Goal: Information Seeking & Learning: Learn about a topic

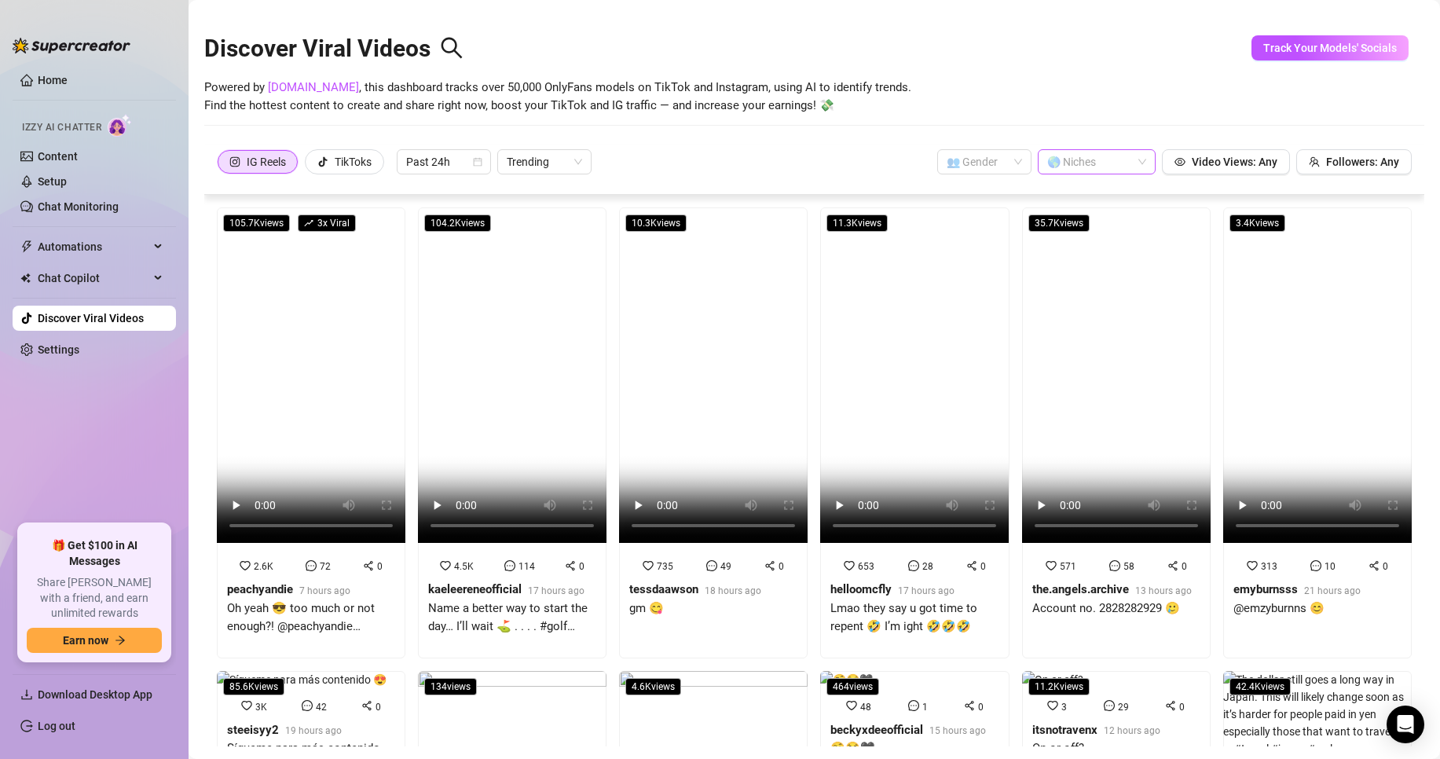
click at [1076, 171] on div at bounding box center [1088, 162] width 95 height 22
type input "latina"
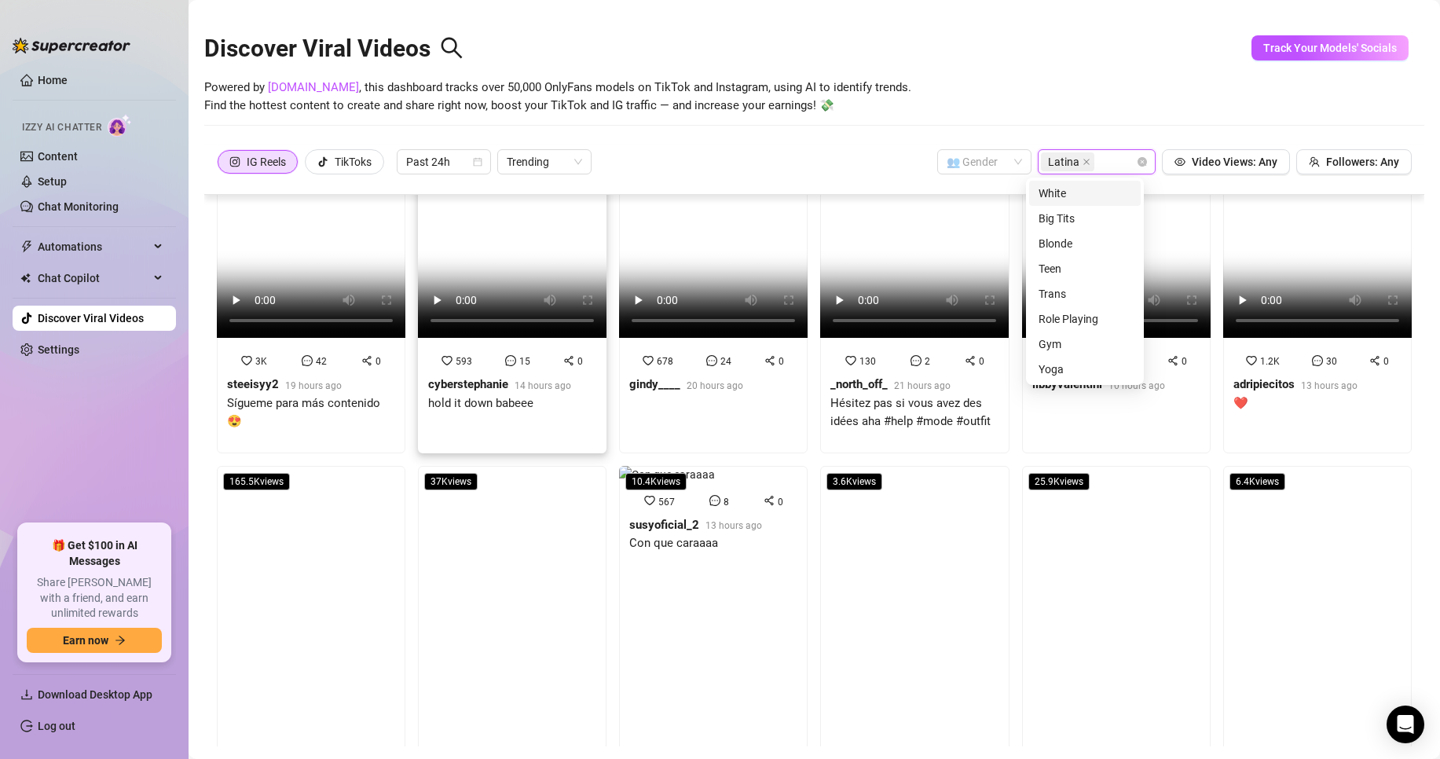
scroll to position [236, 0]
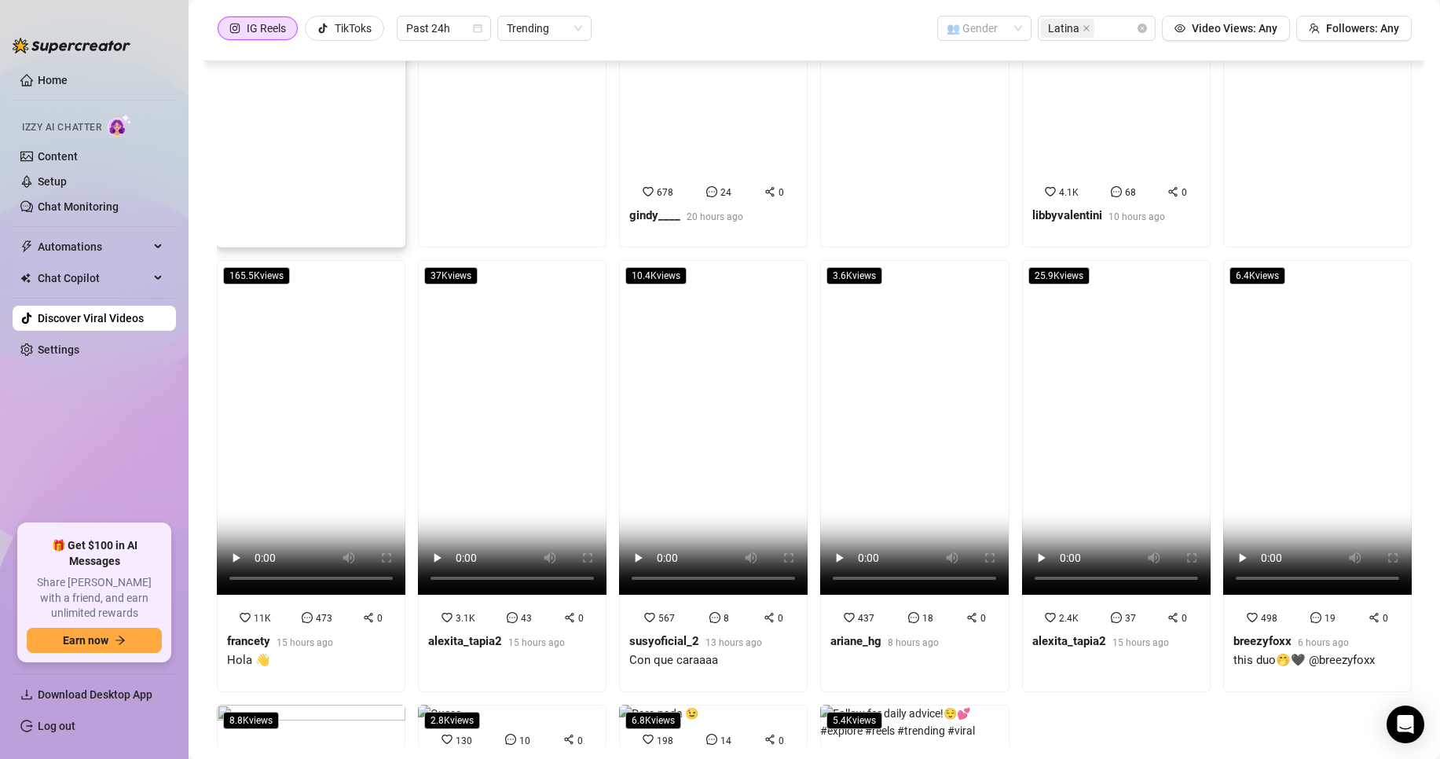
click at [240, 225] on div "85.6K views 3K 42 0 steeisyy2 19 hours ago Sígueme para más contenido 😍" at bounding box center [311, 42] width 189 height 409
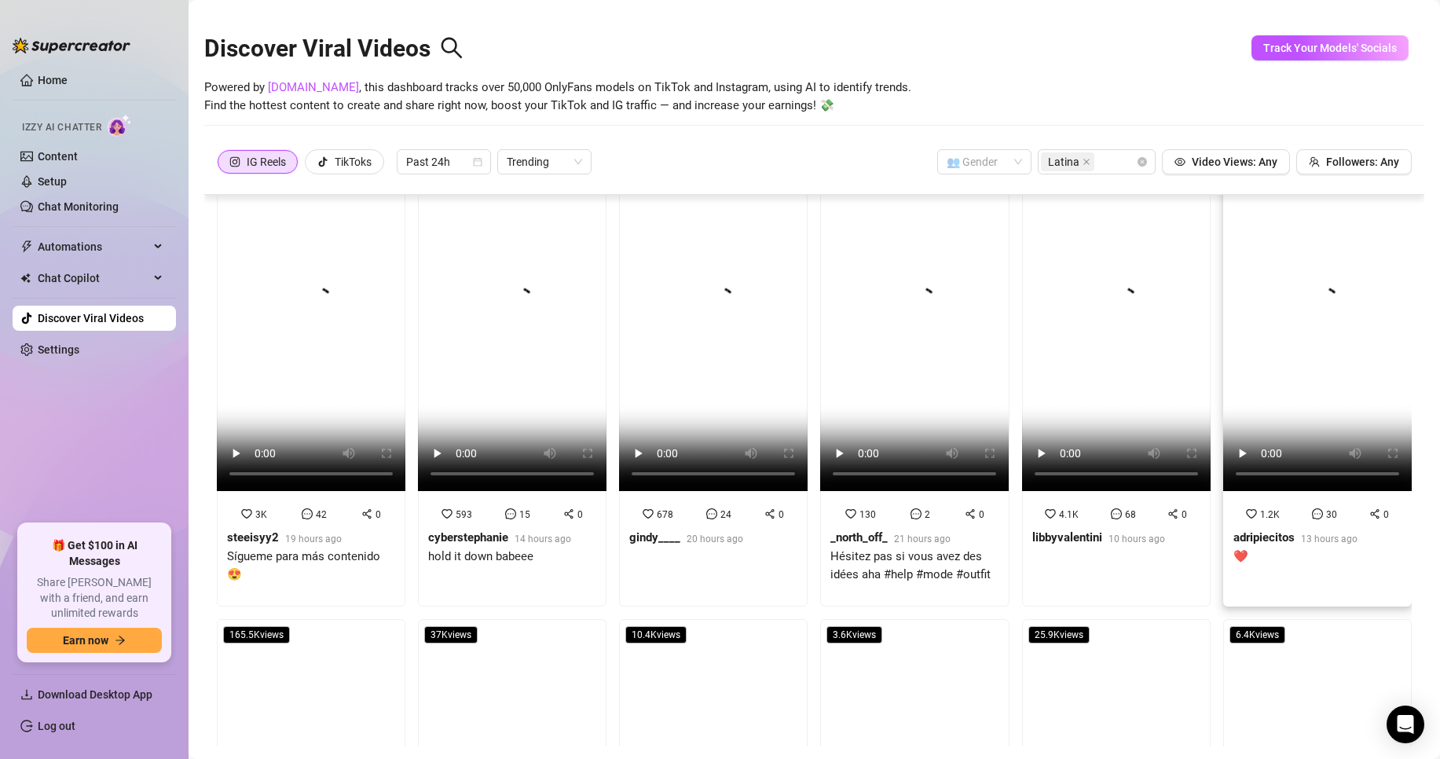
scroll to position [0, 0]
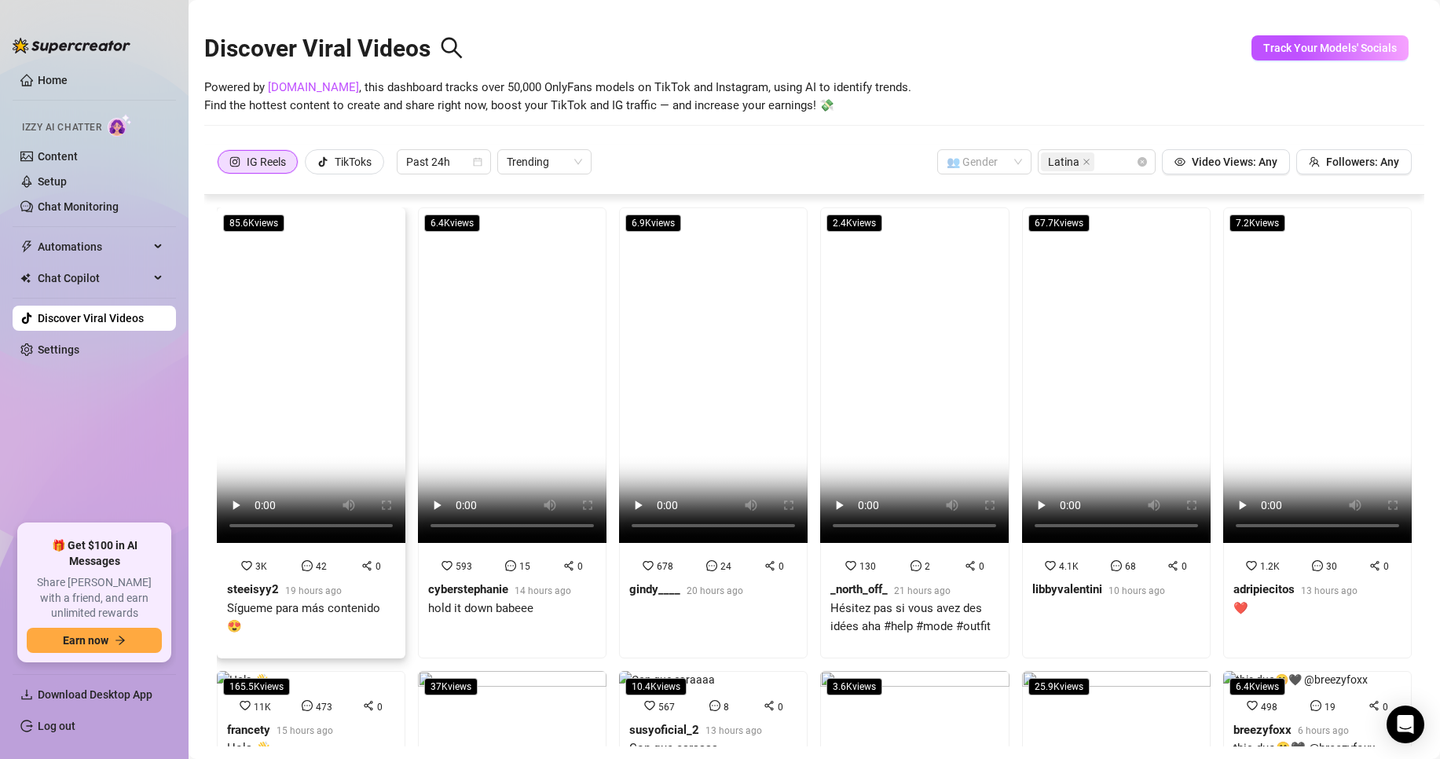
click at [252, 582] on strong "steeisyy2" at bounding box center [253, 589] width 52 height 14
click at [465, 582] on strong "cyberstephanie" at bounding box center [468, 589] width 80 height 14
click at [646, 587] on strong "gindy____" at bounding box center [654, 589] width 51 height 14
click at [870, 582] on strong "_north_off_" at bounding box center [859, 589] width 57 height 14
click at [1033, 582] on strong "libbyvalentini" at bounding box center [1068, 589] width 70 height 14
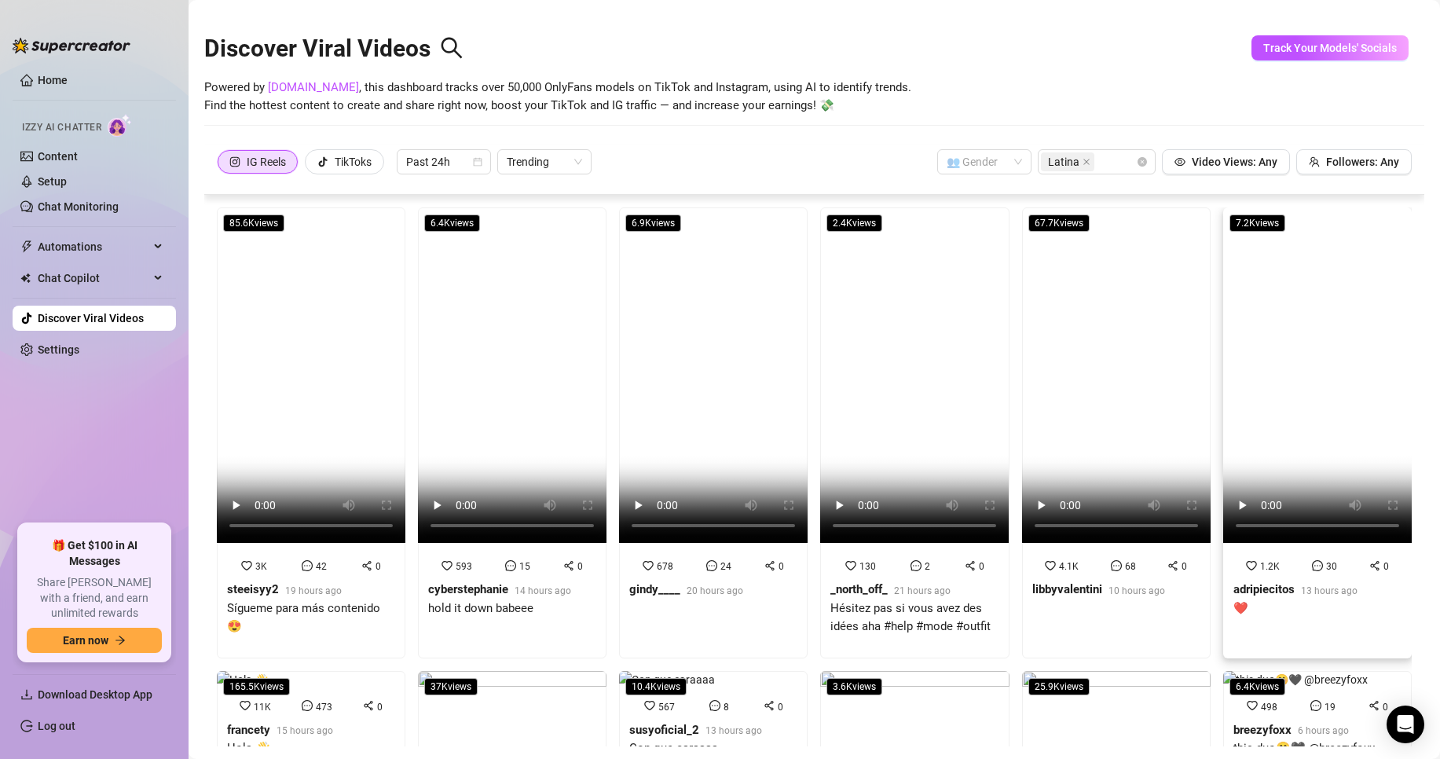
click at [1243, 582] on strong "adripiecitos" at bounding box center [1264, 589] width 61 height 14
click at [367, 149] on label "TikToks" at bounding box center [344, 161] width 79 height 25
click at [310, 166] on input "TikToks" at bounding box center [310, 166] width 0 height 0
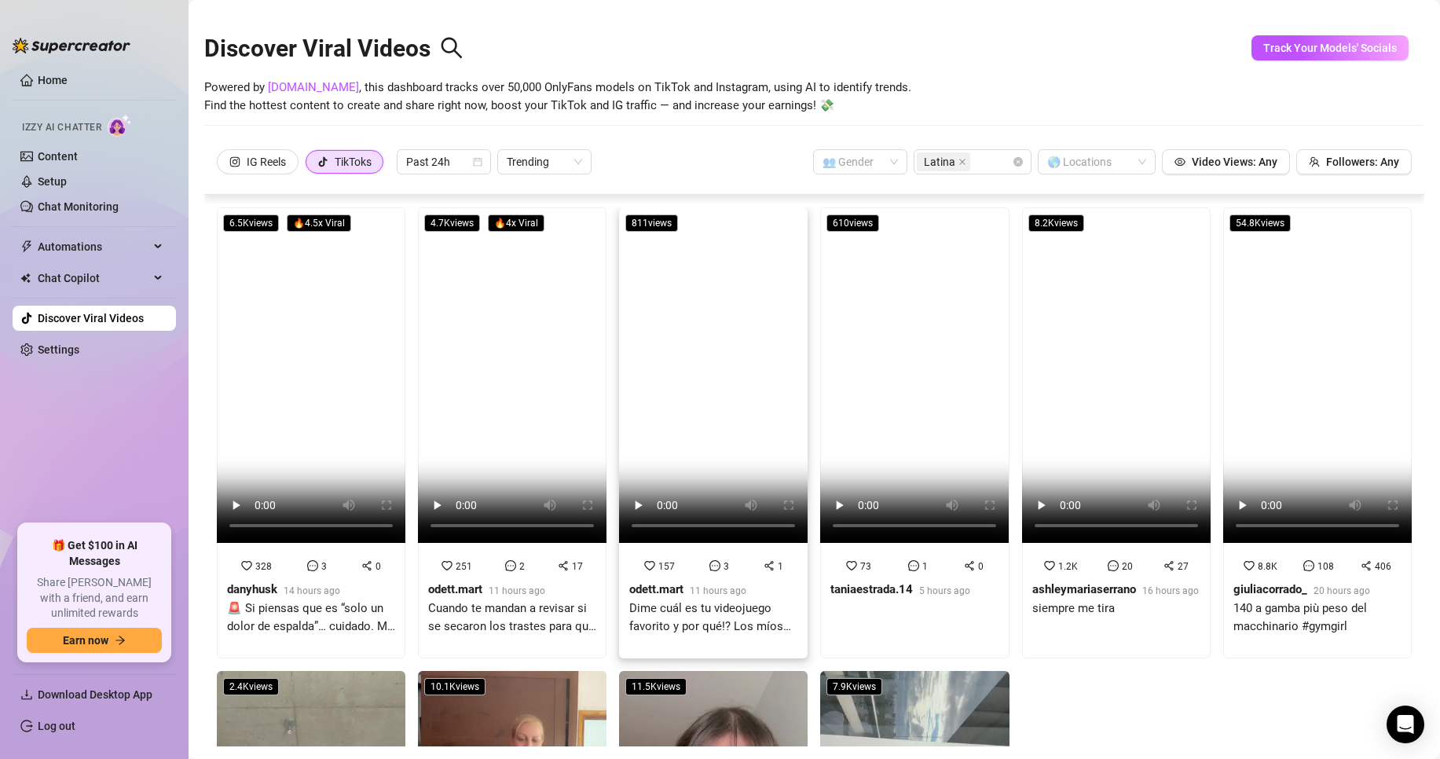
click at [653, 570] on div "157 3 1 [PERSON_NAME].mart 11 hours ago Dime cuál es tu videojuego favorito y p…" at bounding box center [713, 602] width 168 height 91
click at [845, 583] on strong "taniaestrada.14" at bounding box center [872, 589] width 83 height 14
click at [1033, 582] on strong "ashleymariaserrano" at bounding box center [1085, 589] width 104 height 14
click at [1267, 572] on div "8.8K 108 406 giuliacorrado_ 20 hours ago 140 a gamba più peso del macchinario #…" at bounding box center [1318, 602] width 168 height 91
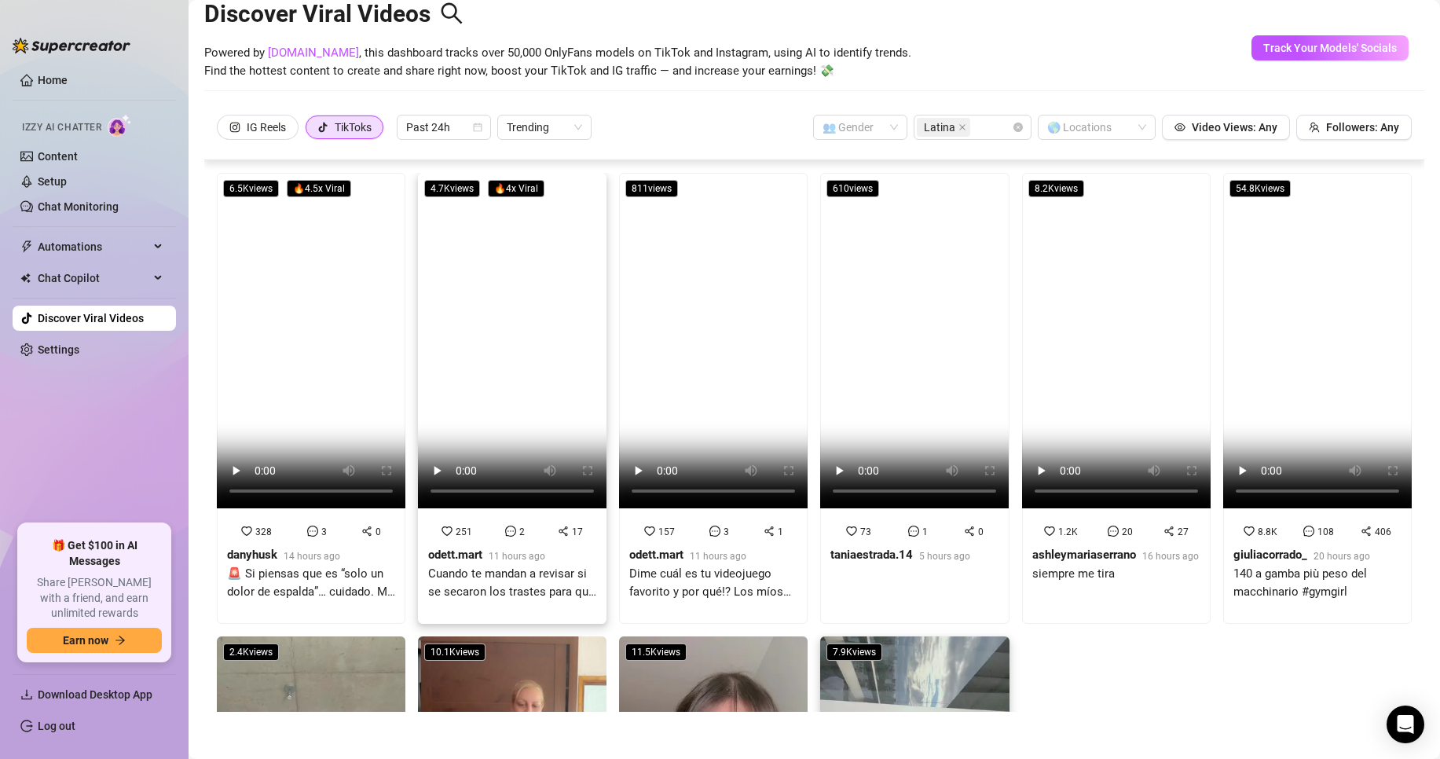
click at [475, 389] on video at bounding box center [512, 341] width 189 height 336
click at [959, 130] on icon "close" at bounding box center [963, 127] width 8 height 8
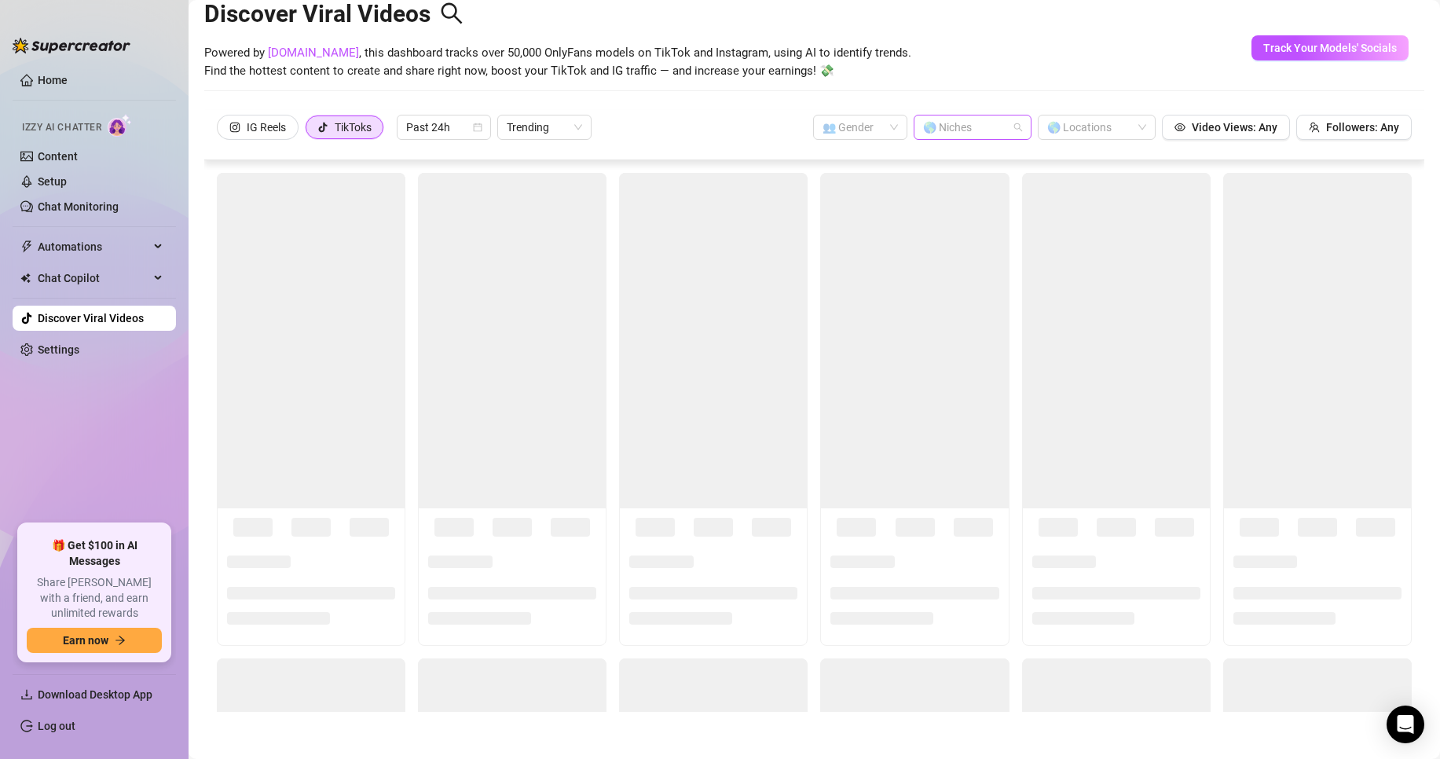
click at [944, 127] on div at bounding box center [964, 127] width 95 height 22
type input "[DEMOGRAPHIC_DATA]"
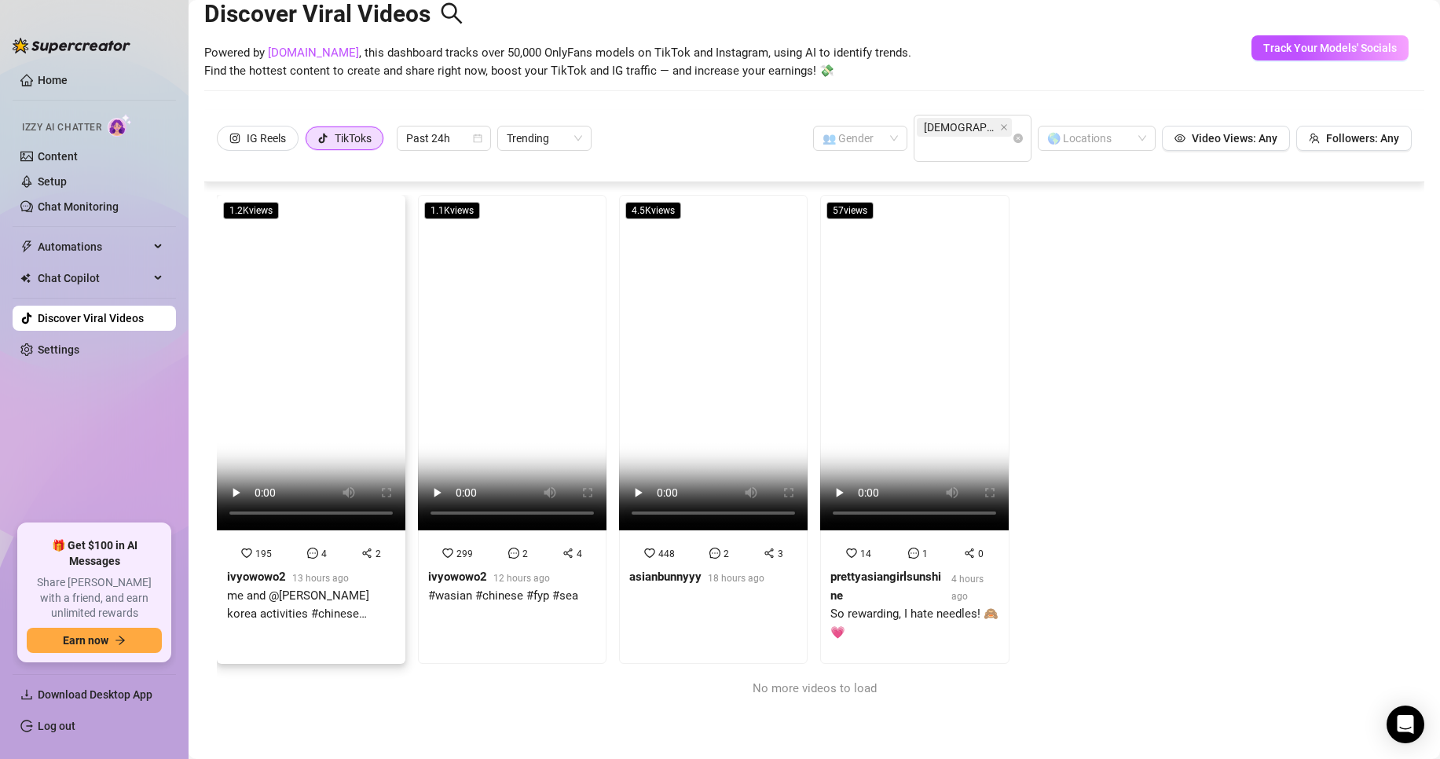
click at [270, 570] on strong "ivyowowo2" at bounding box center [256, 577] width 59 height 14
click at [465, 570] on strong "ivyowowo2" at bounding box center [457, 577] width 59 height 14
click at [703, 568] on div "asianbunnyyy 18 hours ago" at bounding box center [696, 577] width 135 height 19
click at [878, 570] on strong "prettyasiangirlsunshine" at bounding box center [886, 586] width 111 height 33
click at [240, 127] on div "IG Reels" at bounding box center [257, 139] width 57 height 24
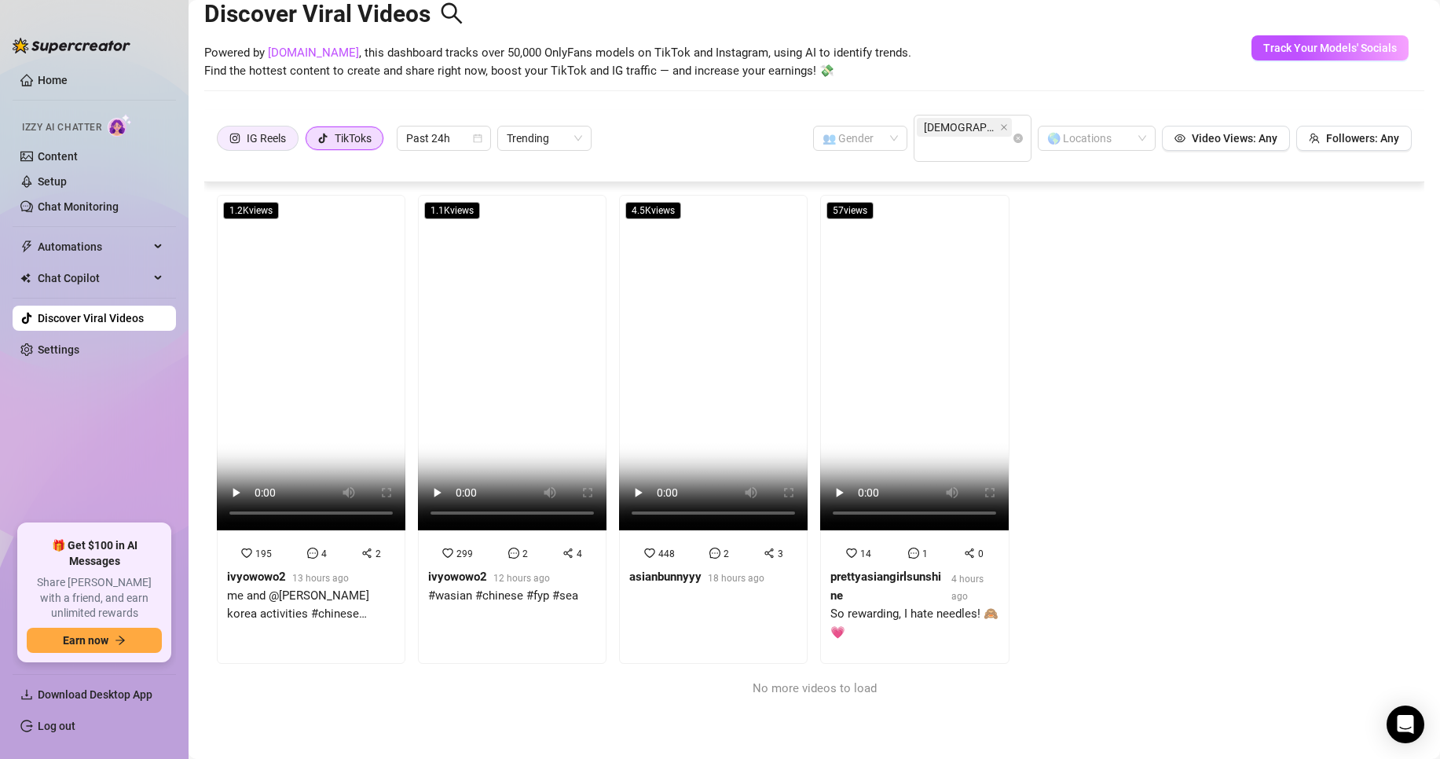
click at [222, 142] on input "IG Reels" at bounding box center [222, 142] width 0 height 0
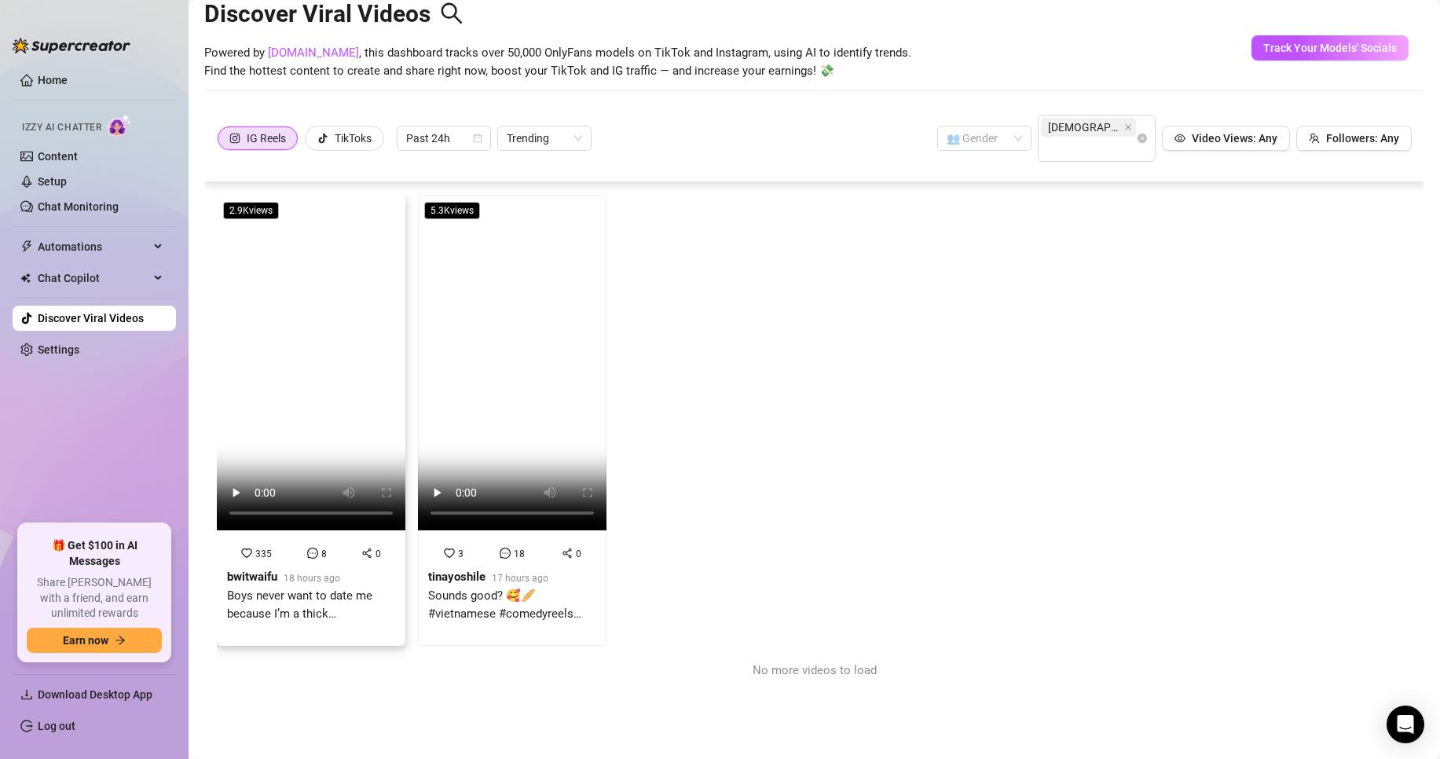
click at [247, 587] on div "Boys never want to date me because I’m a thick [DEMOGRAPHIC_DATA] [DEMOGRAPHIC_…" at bounding box center [311, 605] width 168 height 37
click at [483, 587] on div "Sounds good? 🥰🥖 #vietnamese #comedyreels #vietnamtravel" at bounding box center [512, 605] width 168 height 37
